Goal: Task Accomplishment & Management: Manage account settings

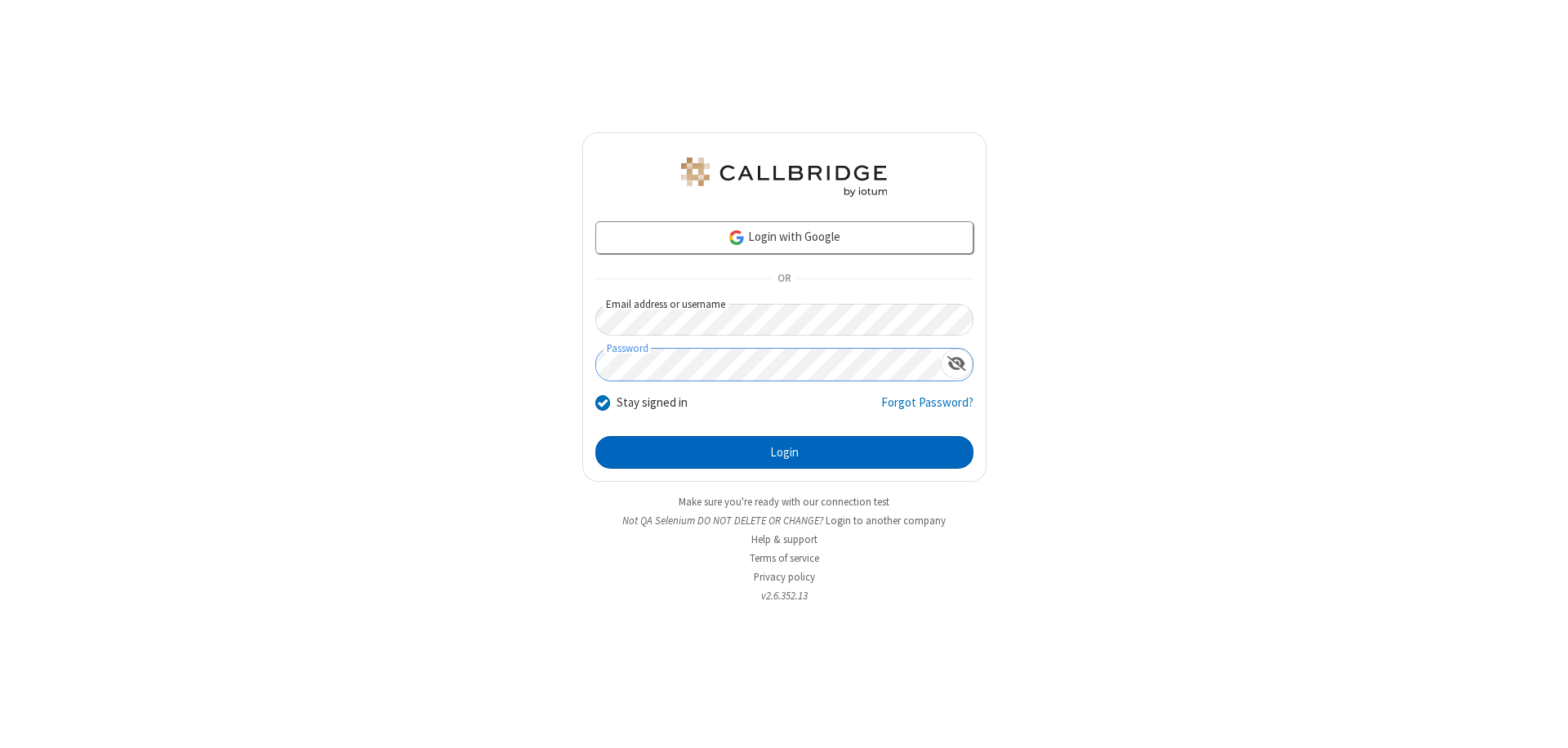
click at [784, 452] on button "Login" at bounding box center [784, 452] width 378 height 33
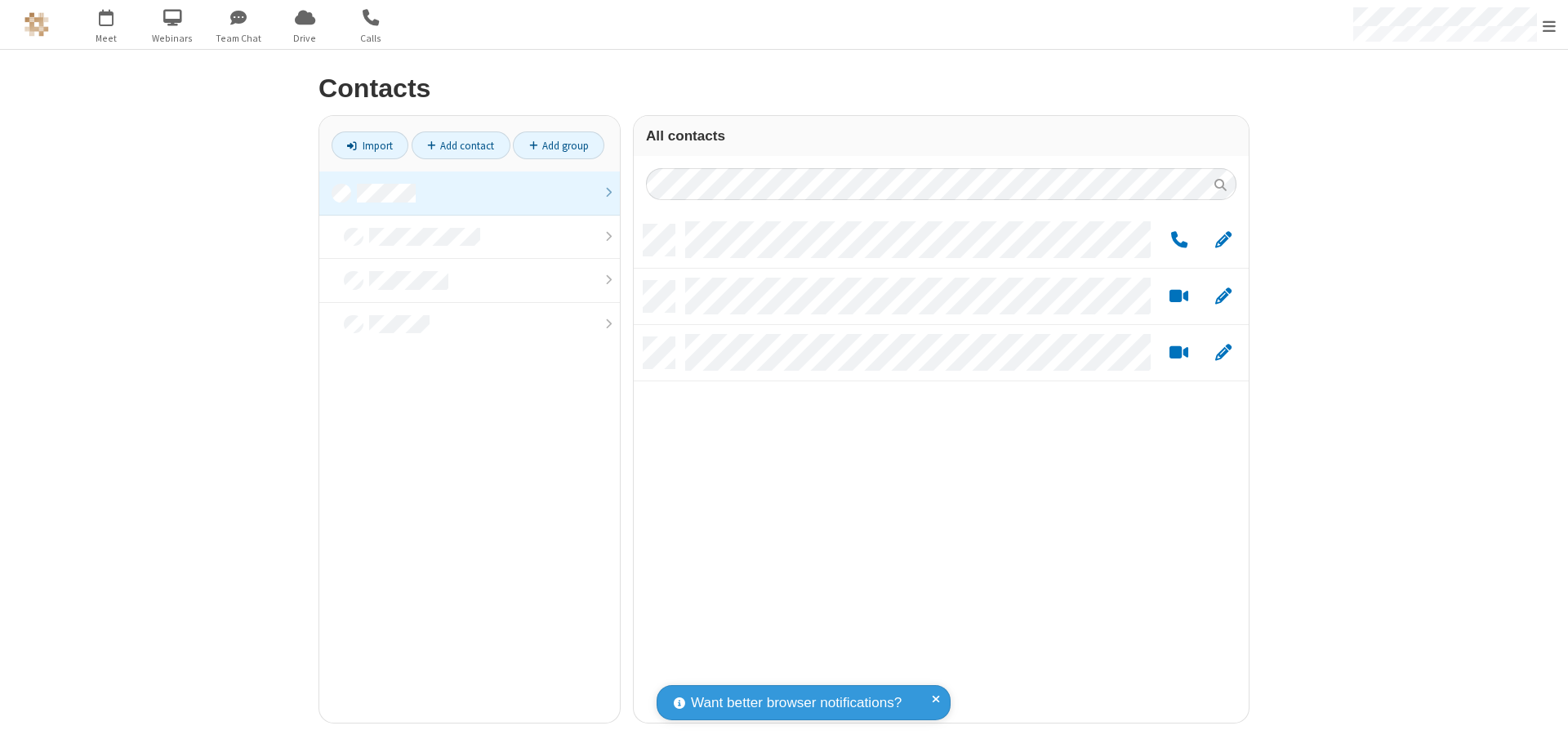
scroll to position [498, 602]
click at [469, 193] on link at bounding box center [469, 193] width 300 height 44
click at [1223, 239] on span "Edit" at bounding box center [1223, 240] width 16 height 21
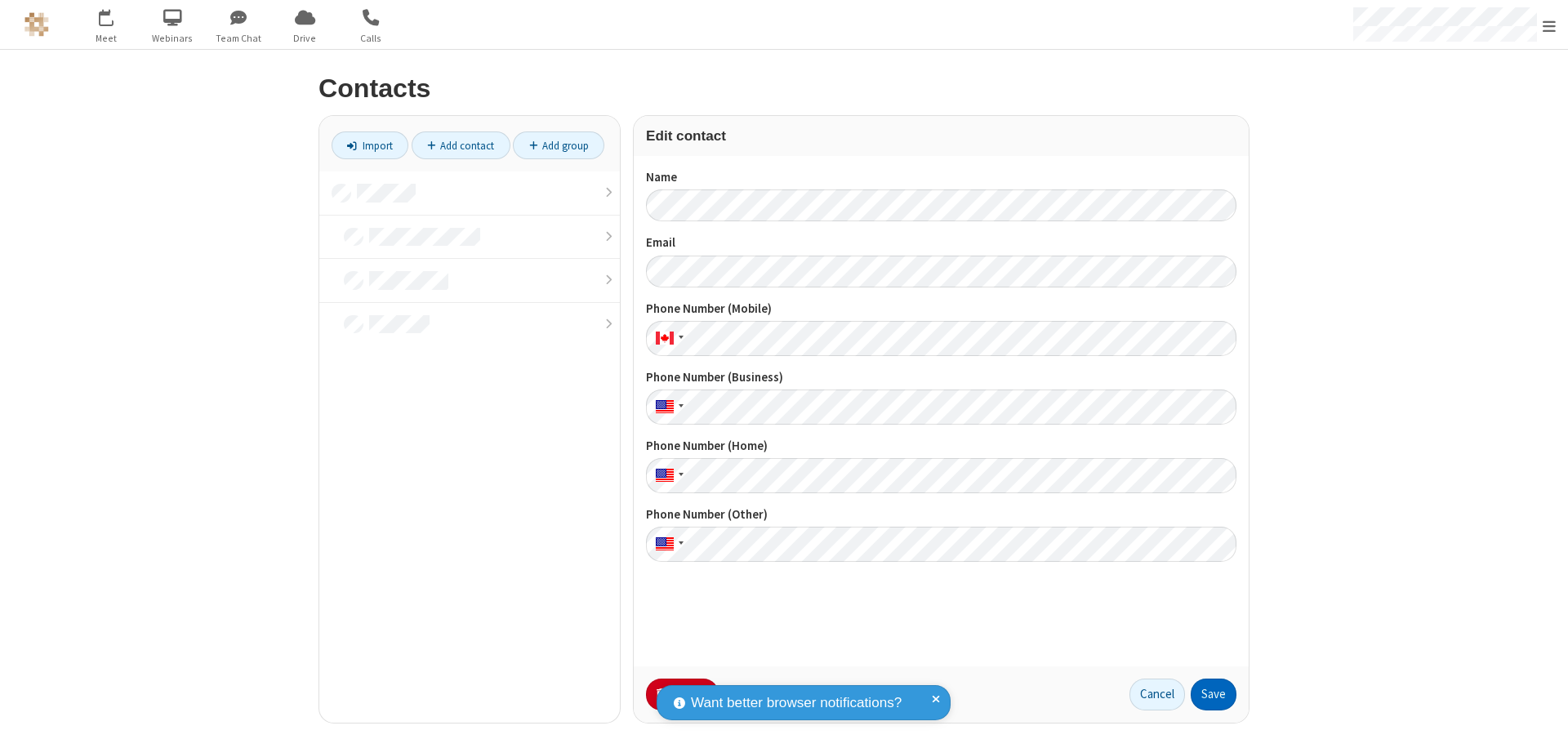
click at [1214, 694] on button "Save" at bounding box center [1213, 695] width 45 height 33
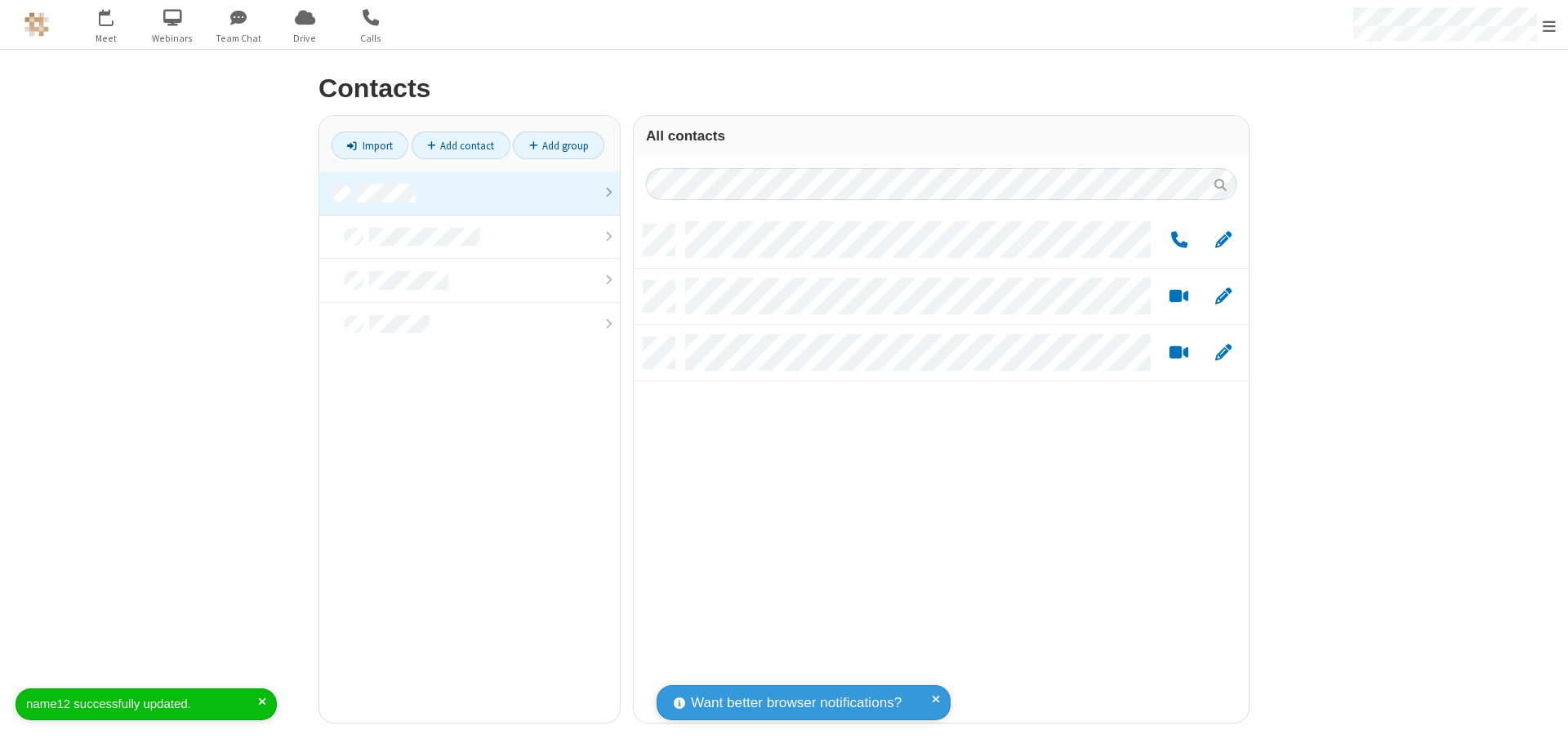
scroll to position [498, 602]
